Goal: Information Seeking & Learning: Learn about a topic

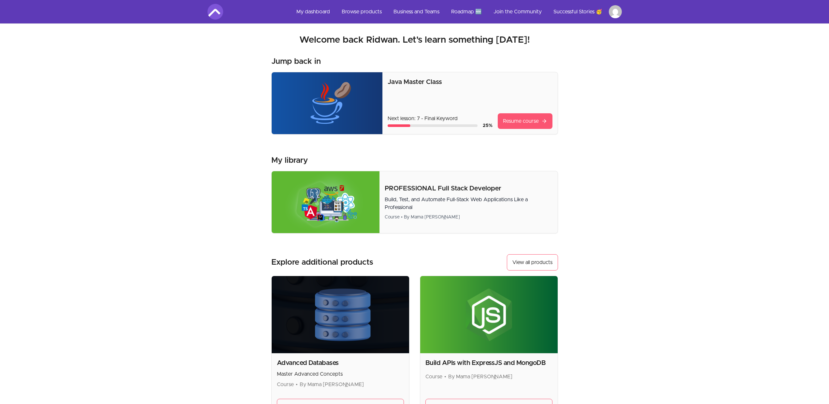
click at [514, 122] on link "Resume course" at bounding box center [525, 121] width 55 height 16
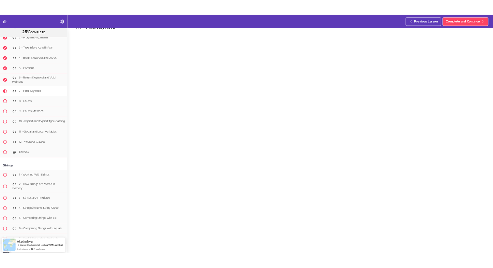
scroll to position [20, 0]
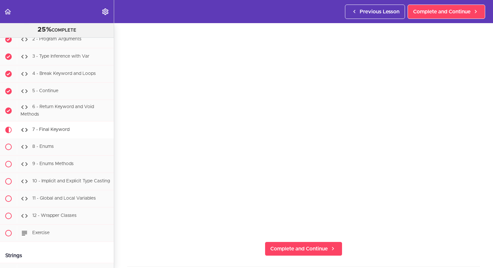
click at [484, 178] on div "7 - Final Keyword Complete and Continue 1 - Follow us on LinkedIn 2 - Subscribe…" at bounding box center [303, 126] width 379 height 245
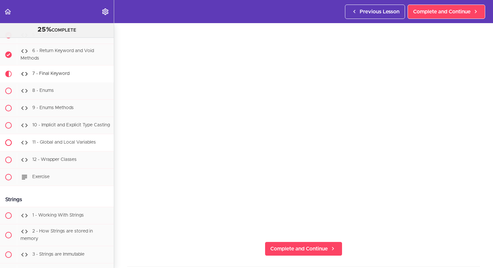
scroll to position [1929, 0]
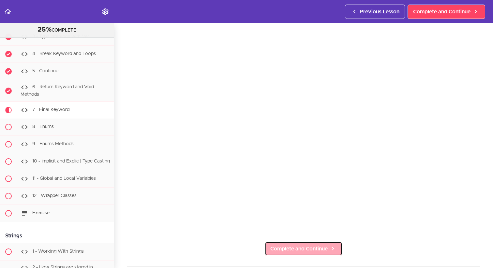
click at [305, 249] on span "Complete and Continue" at bounding box center [298, 249] width 57 height 8
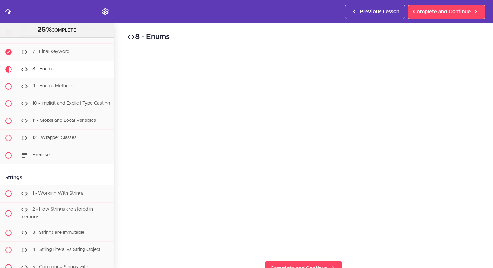
scroll to position [2013, 0]
